Goal: Complete application form

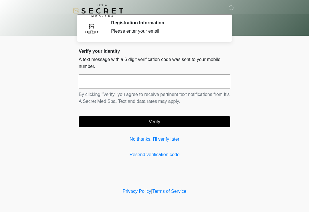
click at [161, 82] on input "text" at bounding box center [155, 81] width 152 height 14
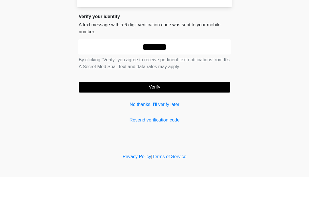
type input "******"
click at [156, 116] on button "Verify" at bounding box center [155, 121] width 152 height 11
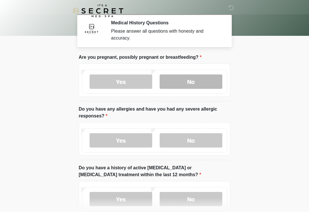
click at [196, 78] on label "No" at bounding box center [191, 81] width 63 height 14
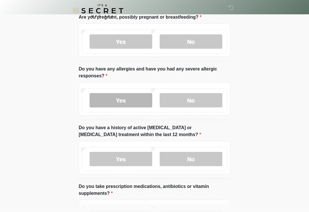
click at [133, 100] on label "Yes" at bounding box center [121, 100] width 63 height 14
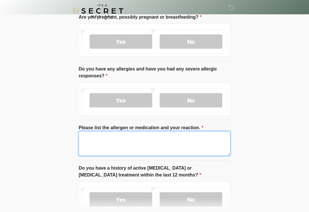
click at [153, 144] on textarea "Please list the allergen or medication and your reaction." at bounding box center [155, 143] width 152 height 25
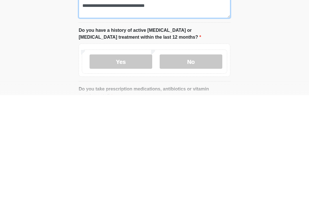
scroll to position [65, 0]
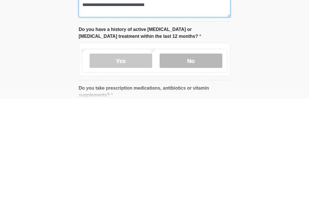
type textarea "**********"
click at [195, 166] on label "No" at bounding box center [191, 173] width 63 height 14
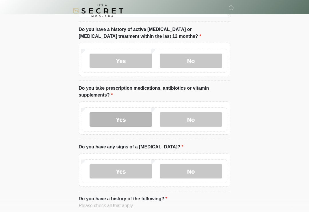
click at [125, 120] on label "Yes" at bounding box center [121, 119] width 63 height 14
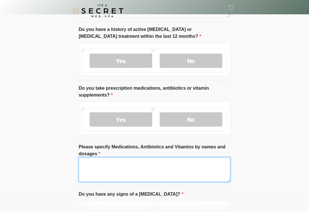
click at [138, 168] on textarea "Please specify Medications, Antibiotics and Vitamins by names and dosages" at bounding box center [155, 169] width 152 height 25
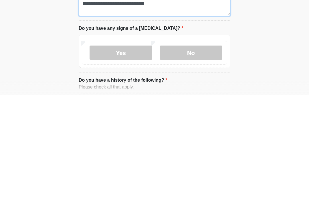
scroll to position [228, 0]
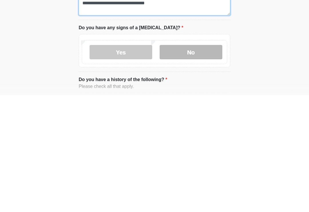
type textarea "**********"
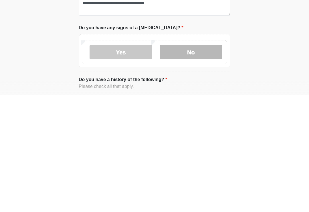
click at [195, 162] on label "No" at bounding box center [191, 169] width 63 height 14
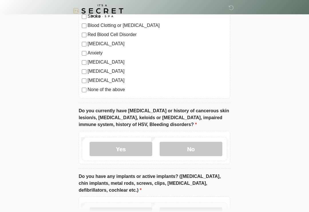
scroll to position [464, 0]
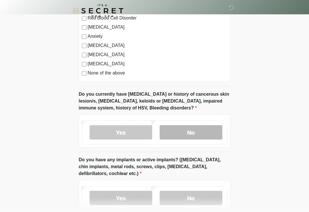
click at [193, 128] on label "No" at bounding box center [191, 132] width 63 height 14
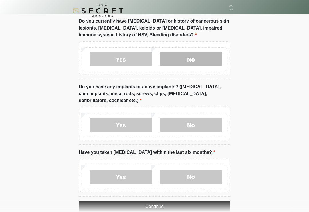
scroll to position [545, 0]
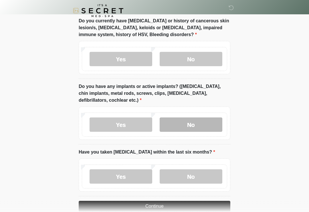
click at [198, 122] on label "No" at bounding box center [191, 125] width 63 height 14
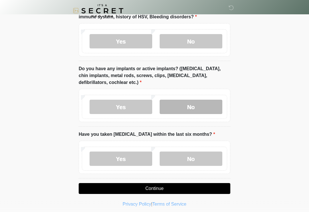
scroll to position [565, 0]
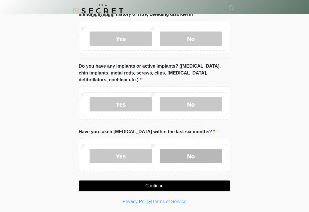
click at [193, 154] on label "No" at bounding box center [191, 156] width 63 height 14
click at [164, 183] on button "Continue" at bounding box center [155, 185] width 152 height 11
click at [163, 185] on button "Continue" at bounding box center [155, 185] width 152 height 11
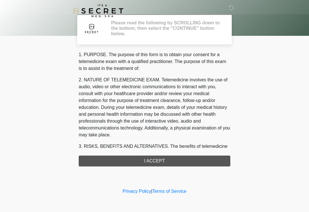
scroll to position [0, 0]
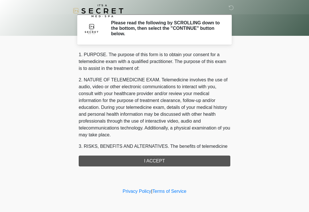
click at [159, 162] on div "1. PURPOSE. The purpose of this form is to obtain your consent for a telemedici…" at bounding box center [155, 108] width 152 height 115
click at [158, 159] on div "1. PURPOSE. The purpose of this form is to obtain your consent for a telemedici…" at bounding box center [155, 108] width 152 height 115
click at [153, 162] on div "1. PURPOSE. The purpose of this form is to obtain your consent for a telemedici…" at bounding box center [155, 108] width 152 height 115
click at [166, 164] on div "1. PURPOSE. The purpose of this form is to obtain your consent for a telemedici…" at bounding box center [155, 108] width 152 height 115
click at [201, 32] on h2 "Please read the following by SCROLLING down to the bottom, then select the "CON…" at bounding box center [166, 28] width 111 height 17
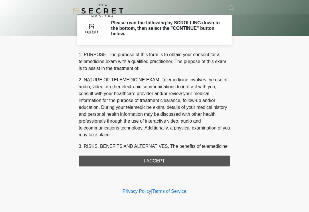
click at [163, 29] on h2 "Please read the following by SCROLLING down to the bottom, then select the "CON…" at bounding box center [166, 28] width 111 height 17
click at [103, 35] on div at bounding box center [95, 29] width 24 height 19
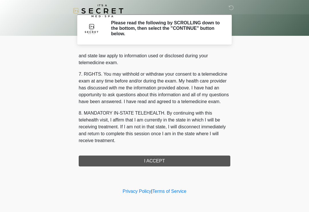
scroll to position [235, 0]
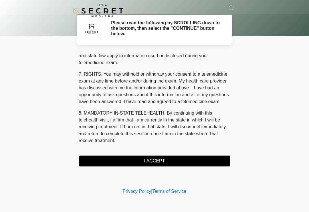
click at [156, 159] on button "I ACCEPT" at bounding box center [155, 160] width 152 height 11
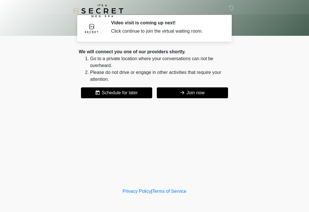
click at [187, 88] on button "Join now" at bounding box center [192, 92] width 71 height 11
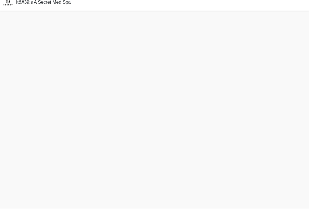
scroll to position [2, 0]
